Goal: Task Accomplishment & Management: Use online tool/utility

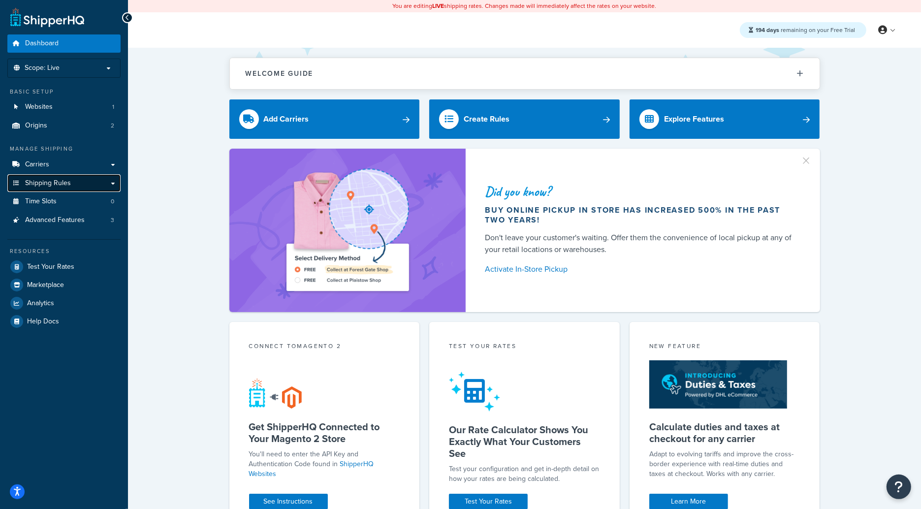
click at [66, 174] on link "Shipping Rules" at bounding box center [63, 183] width 113 height 18
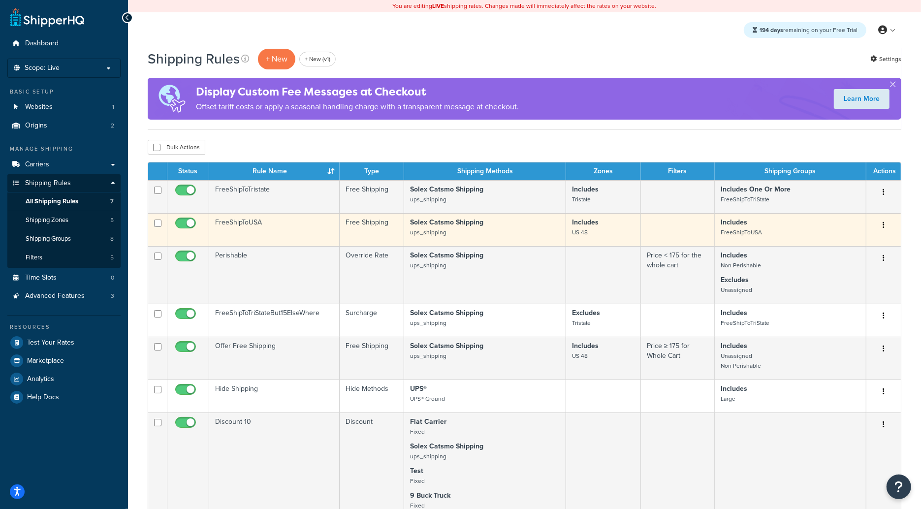
click at [290, 220] on td "FreeShipToUSA" at bounding box center [274, 229] width 130 height 33
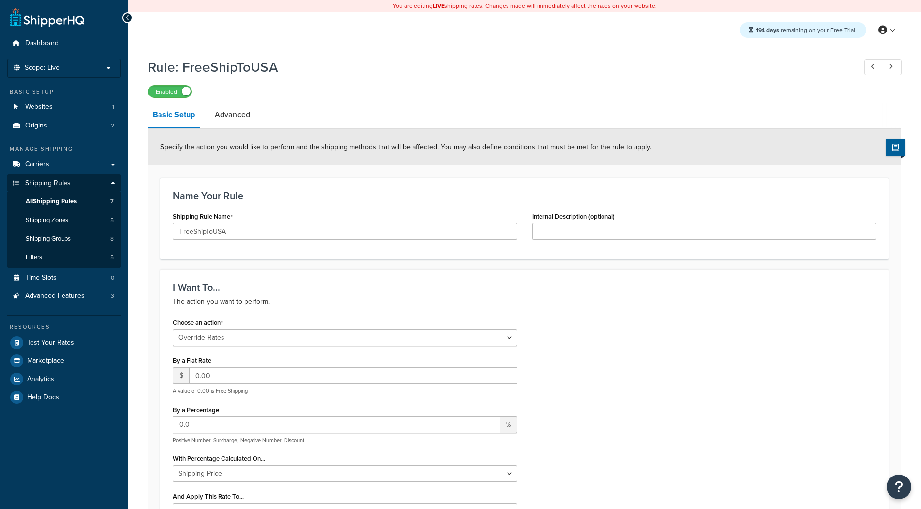
select select "OVERRIDE"
select select "LOCATION"
click at [83, 201] on link "All Shipping Rules 7" at bounding box center [63, 201] width 113 height 18
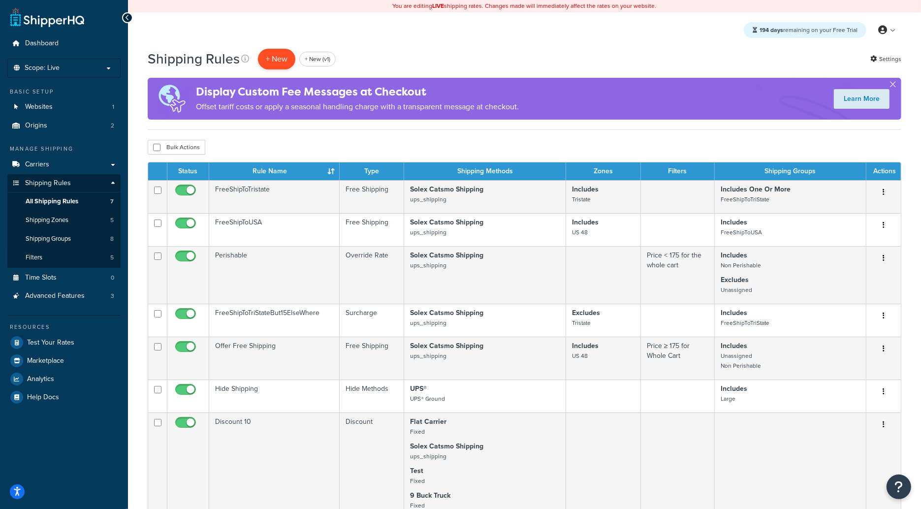
click at [277, 64] on p "+ New" at bounding box center [276, 59] width 37 height 20
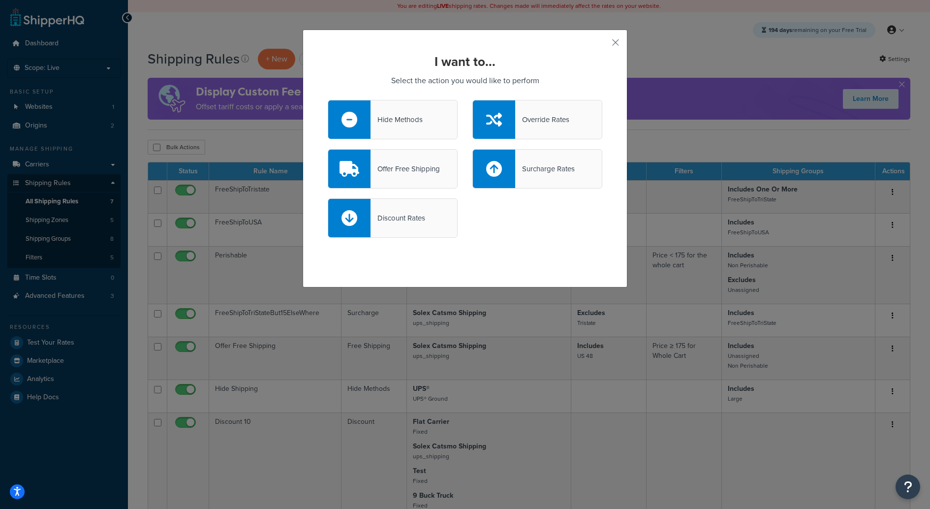
click at [617, 38] on div "I want to... Select the action you would like to perform Hide Methods Override …" at bounding box center [465, 159] width 325 height 258
click at [602, 45] on button "button" at bounding box center [601, 46] width 2 height 2
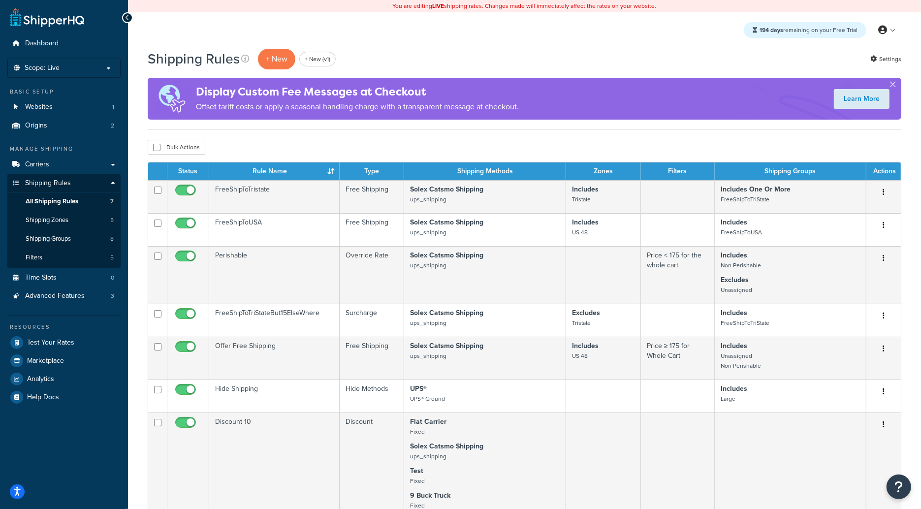
click at [496, 23] on div "194 days remaining on your Free Trial My Profile Billing Global Settings Contac…" at bounding box center [524, 29] width 793 height 35
click at [328, 63] on link "+ New (v1)" at bounding box center [317, 59] width 36 height 15
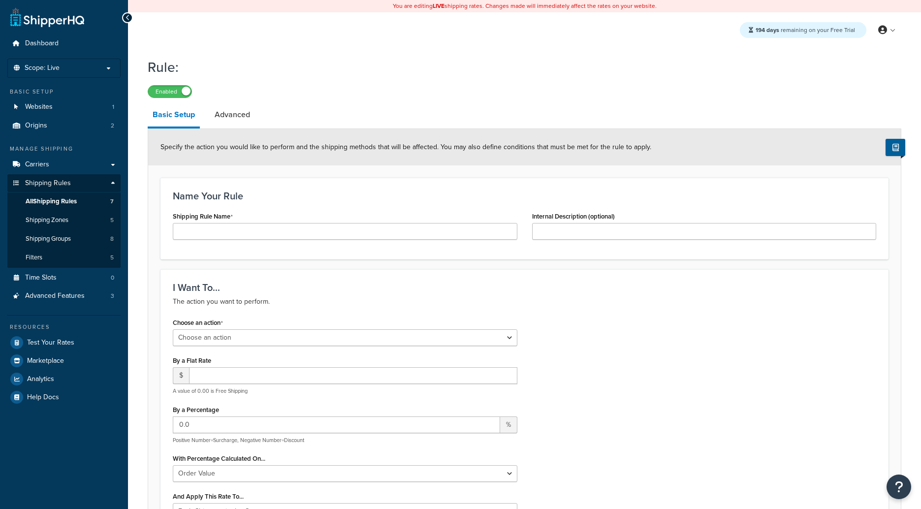
select select "ORDER"
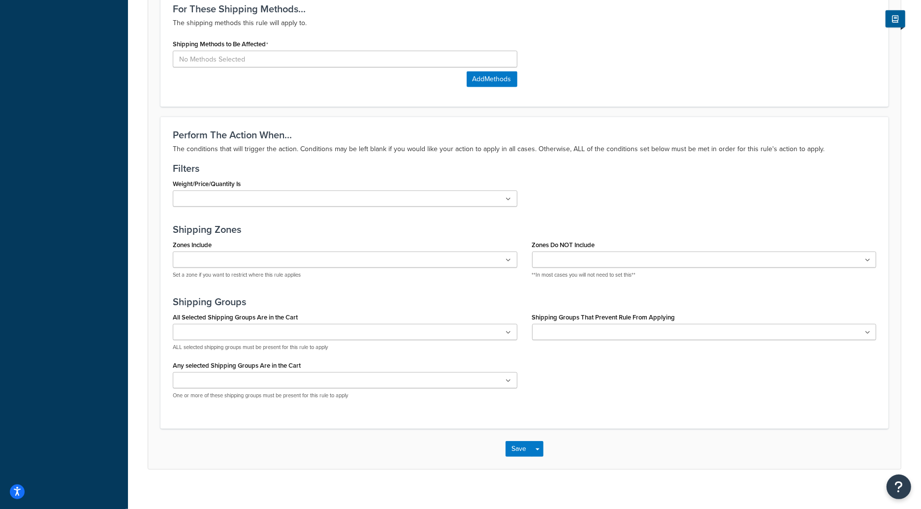
scroll to position [560, 0]
click at [290, 207] on div "Weight/Price/Quantity Is Cart weight < 500 lbs Price < 175 for the whole cart P…" at bounding box center [344, 193] width 359 height 37
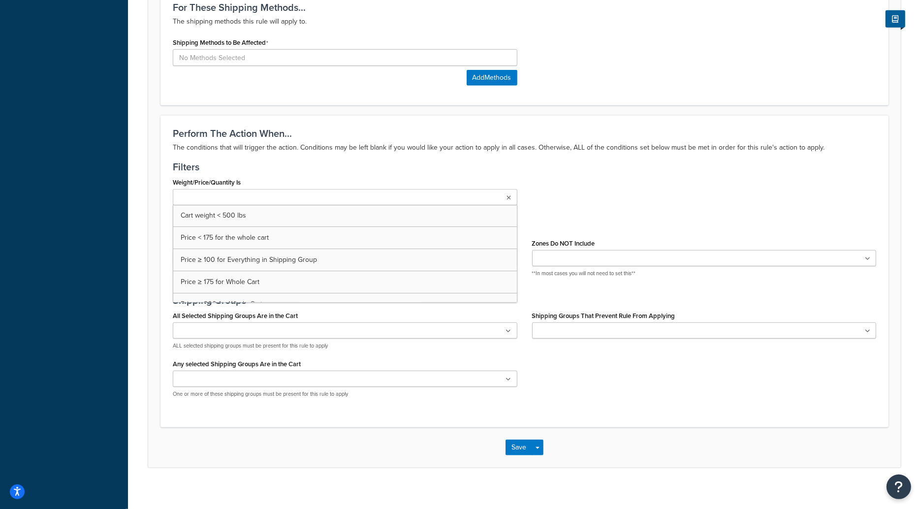
click at [290, 197] on ul at bounding box center [345, 197] width 345 height 16
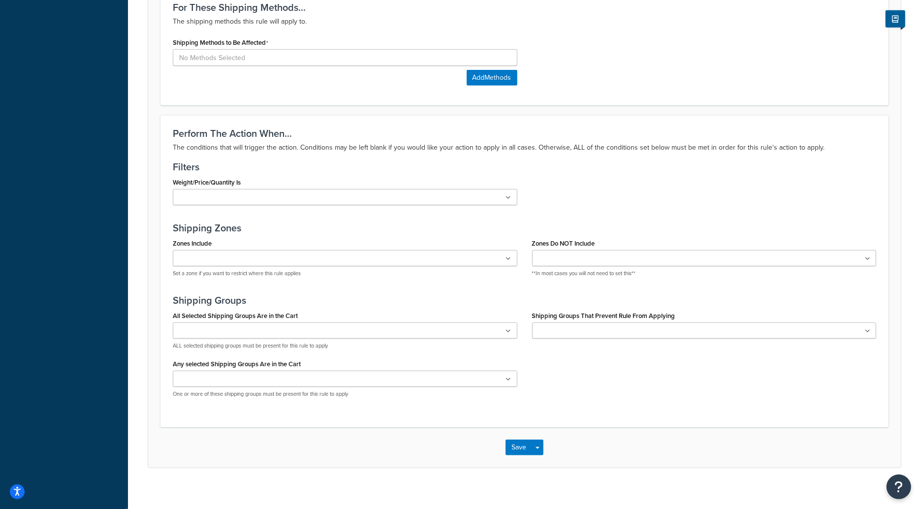
click at [289, 173] on div "Filters Weight/Price/Quantity Is Cart weight < 500 lbs Price < 175 for the whol…" at bounding box center [524, 186] width 703 height 51
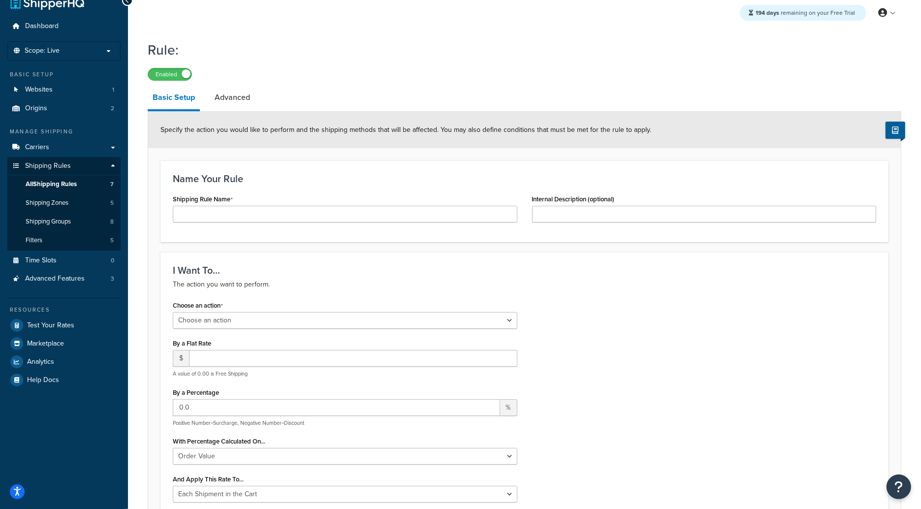
scroll to position [0, 0]
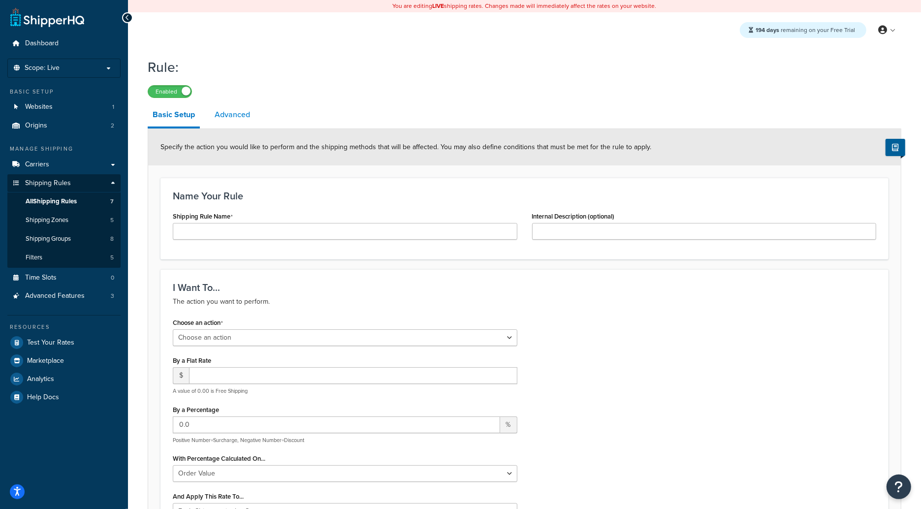
click at [252, 123] on link "Advanced" at bounding box center [232, 115] width 45 height 24
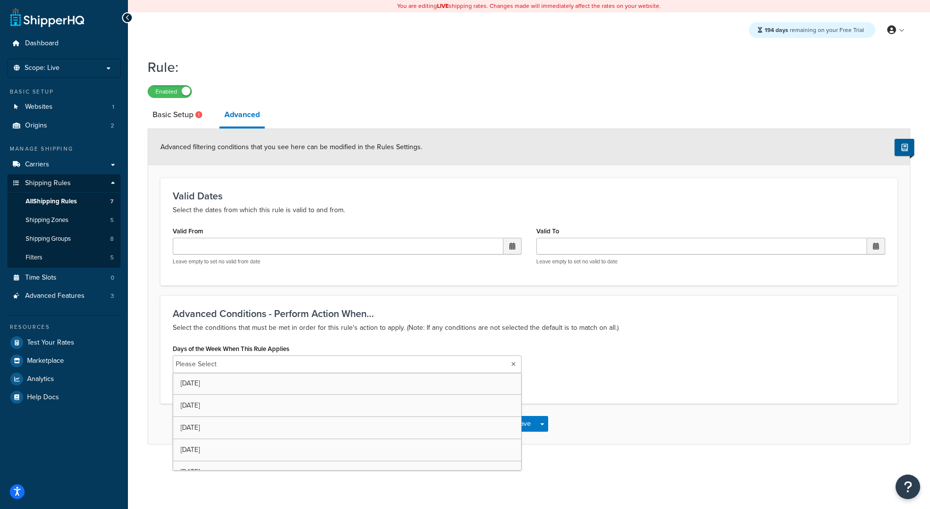
click at [278, 363] on input "Days of the Week When This Rule Applies" at bounding box center [263, 364] width 87 height 11
click at [280, 334] on div "Advanced Conditions - Perform Action When... Select the conditions that must be…" at bounding box center [528, 349] width 737 height 108
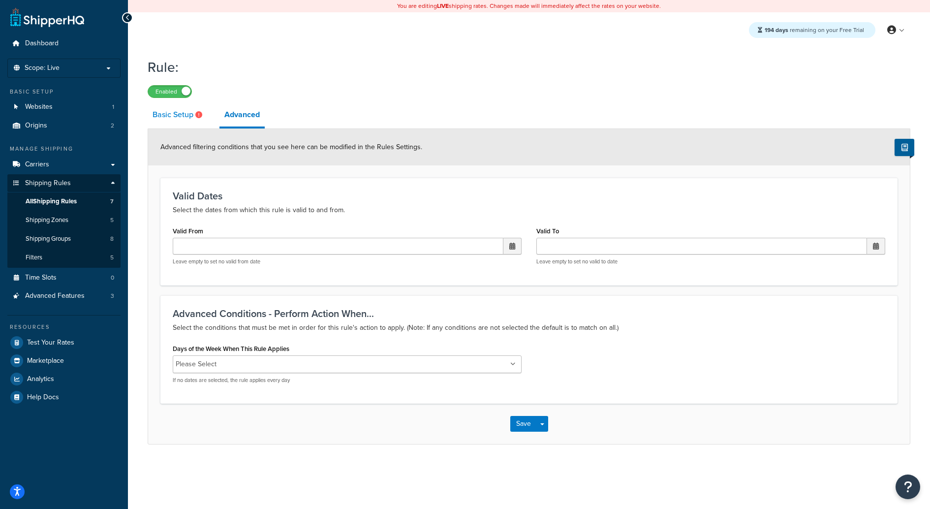
click at [188, 124] on link "Basic Setup" at bounding box center [179, 115] width 62 height 24
select select "ORDER"
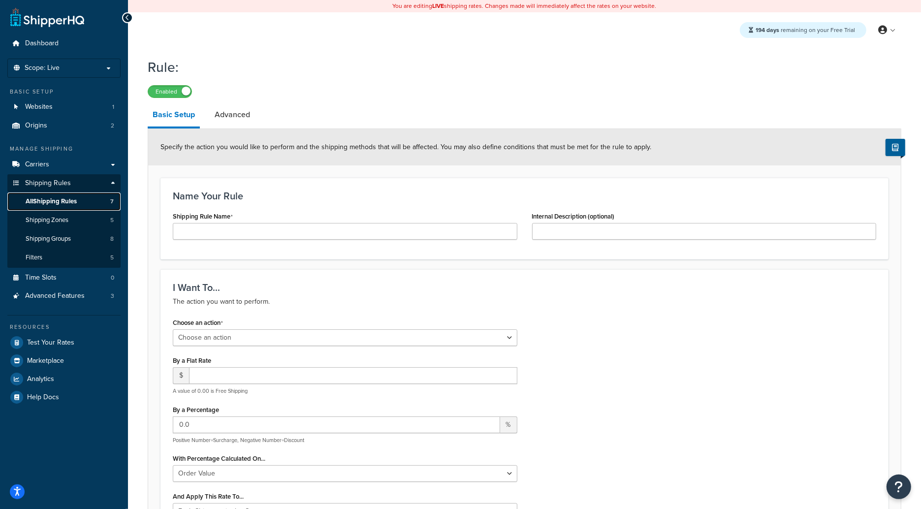
click at [98, 198] on link "All Shipping Rules 7" at bounding box center [63, 201] width 113 height 18
